Goal: Task Accomplishment & Management: Manage account settings

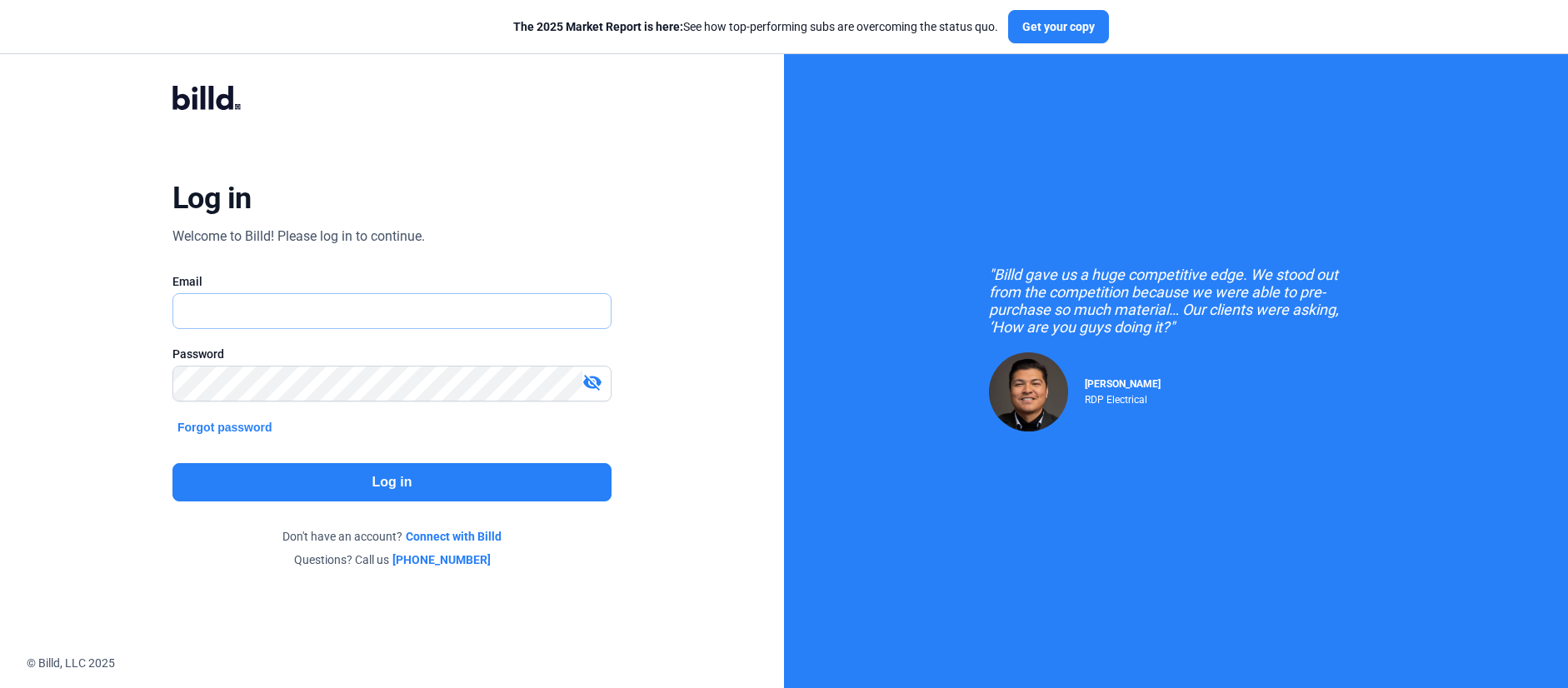
type input "[PERSON_NAME][EMAIL_ADDRESS][PERSON_NAME][DOMAIN_NAME]"
click at [454, 467] on button "Log in" at bounding box center [391, 482] width 439 height 38
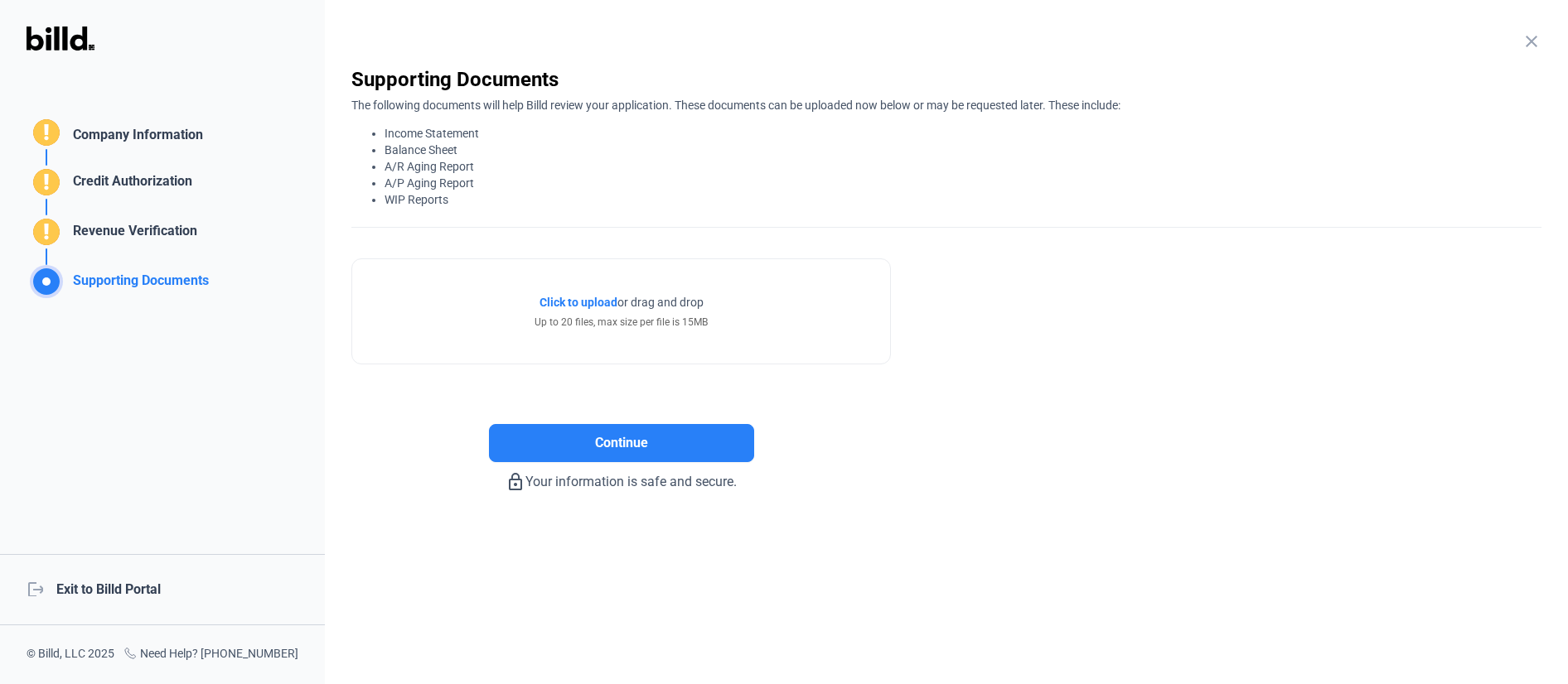
click at [1533, 38] on mat-icon "close" at bounding box center [1531, 41] width 20 height 20
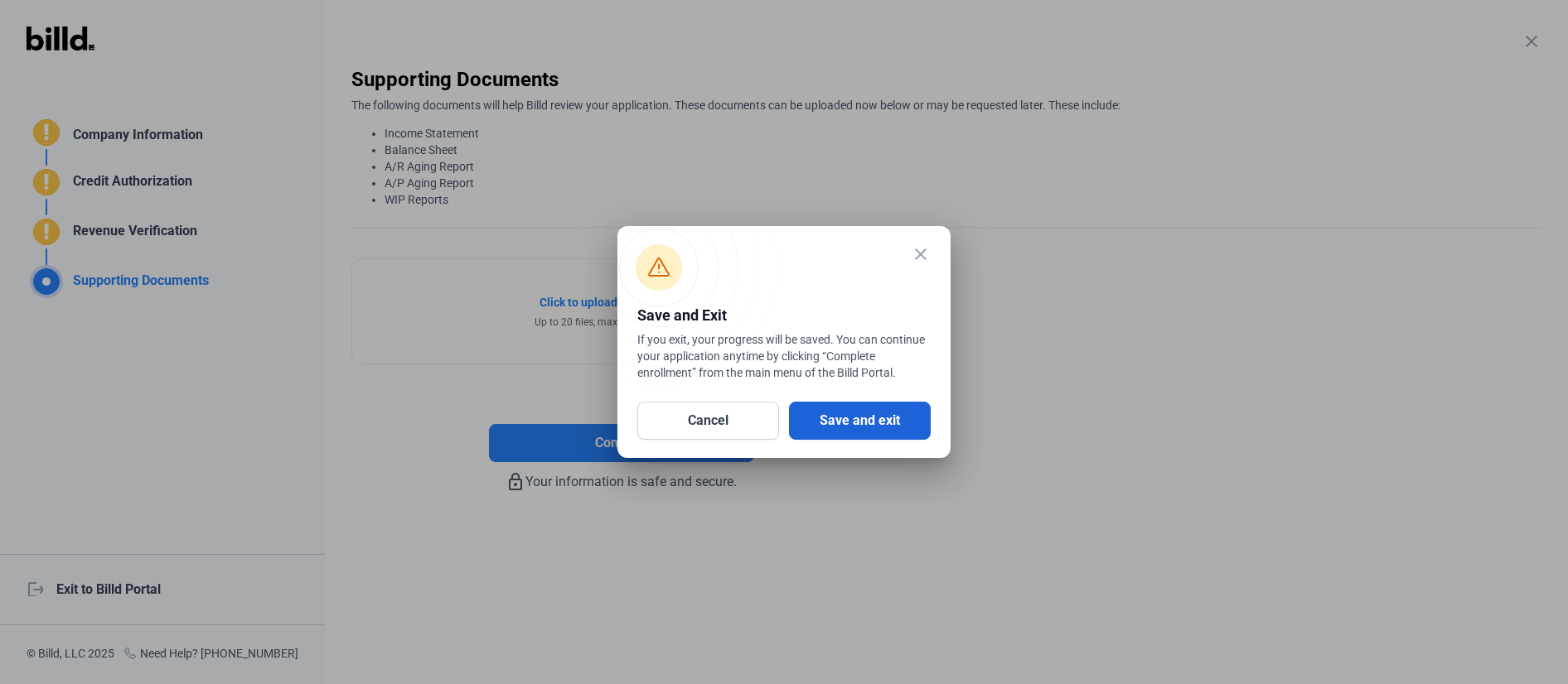
click at [894, 424] on button "Save and exit" at bounding box center [860, 420] width 142 height 38
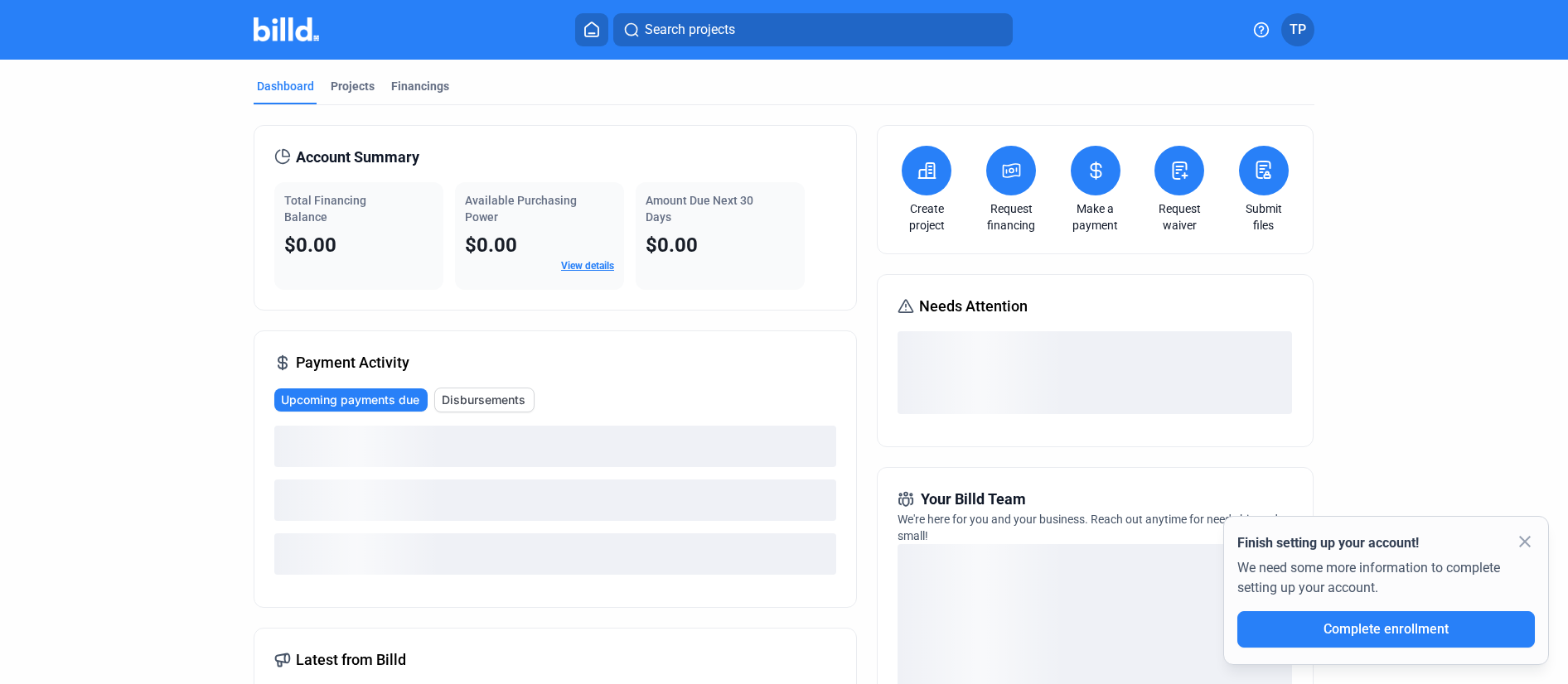
click at [1487, 232] on div "Dashboard Projects Financings Account Summary Total Financing Balance $0.00 Ava…" at bounding box center [784, 577] width 1568 height 1035
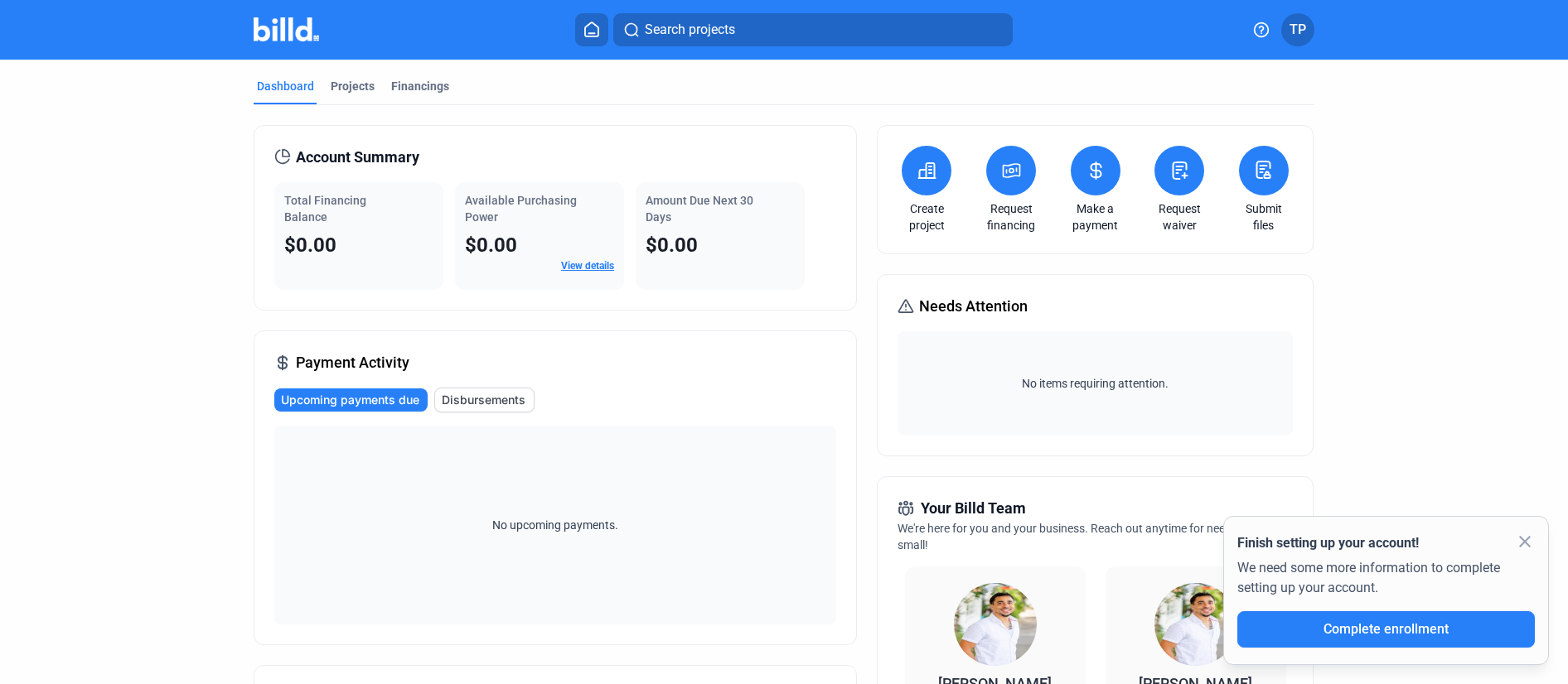
click at [1362, 468] on dashboard "Dashboard Projects Financings Account Summary Total Financing Balance $0.00 Ava…" at bounding box center [784, 633] width 1411 height 1146
